Goal: Task Accomplishment & Management: Complete application form

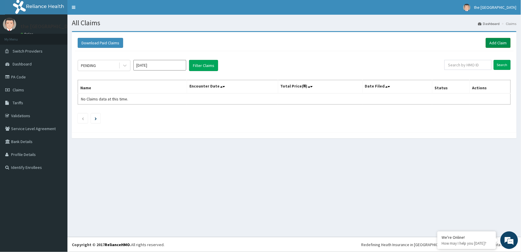
click at [496, 42] on link "Add Claim" at bounding box center [498, 43] width 25 height 10
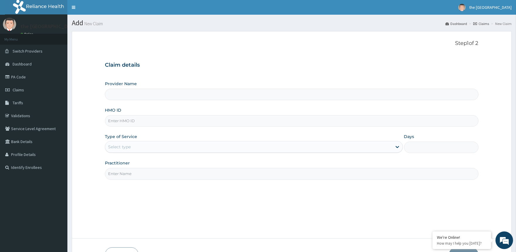
type input "The [GEOGRAPHIC_DATA]"
click at [155, 121] on input "HMO ID" at bounding box center [292, 120] width 374 height 11
type input "LTG/10025/D"
click at [212, 143] on div "Select type" at bounding box center [248, 146] width 287 height 9
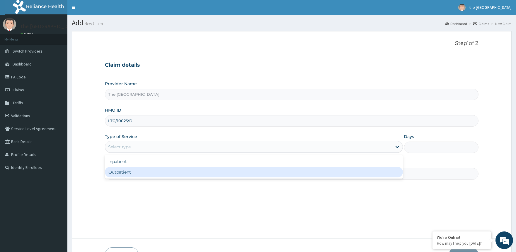
click at [150, 174] on div "Outpatient" at bounding box center [254, 172] width 298 height 11
type input "1"
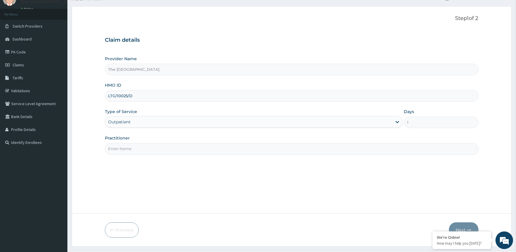
scroll to position [33, 0]
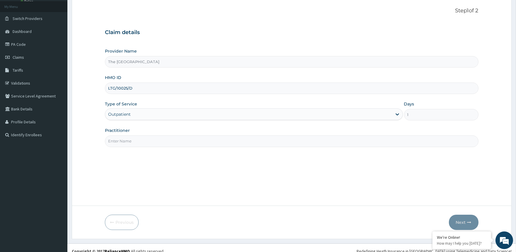
click at [258, 141] on input "Practitioner" at bounding box center [292, 140] width 374 height 11
type input "d"
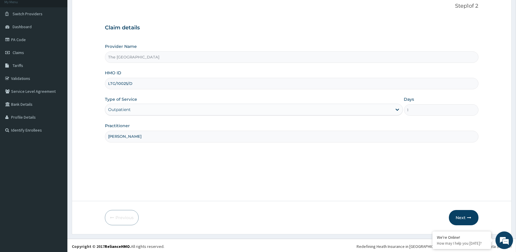
scroll to position [39, 0]
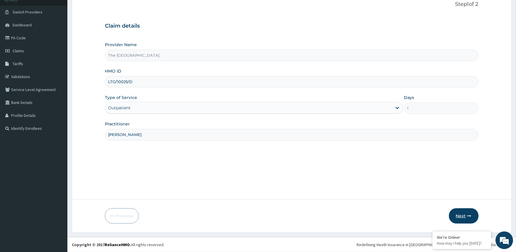
type input "[PERSON_NAME]"
click at [465, 217] on button "Next" at bounding box center [464, 215] width 30 height 15
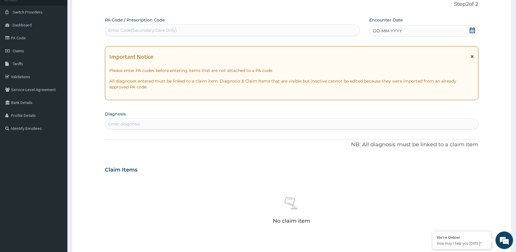
click at [177, 27] on div "Enter Code(Secondary Care Only)" at bounding box center [142, 30] width 69 height 6
type input "PA/76EAE3"
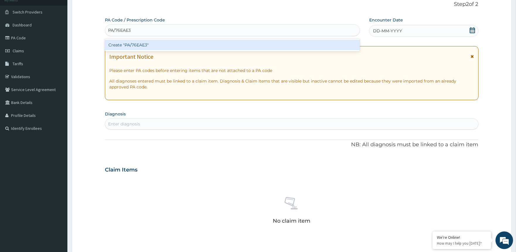
click at [142, 44] on div "Create "PA/76EAE3"" at bounding box center [232, 45] width 255 height 11
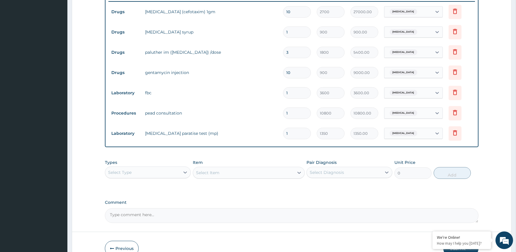
scroll to position [265, 0]
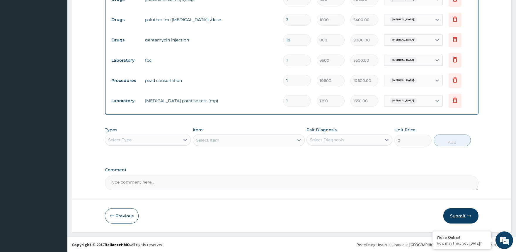
click at [458, 214] on button "Submit" at bounding box center [461, 215] width 35 height 15
